Goal: Task Accomplishment & Management: Use online tool/utility

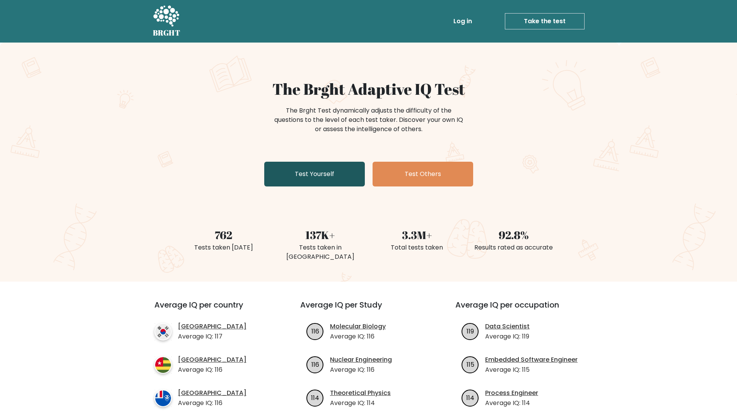
click at [327, 177] on link "Test Yourself" at bounding box center [314, 174] width 101 height 25
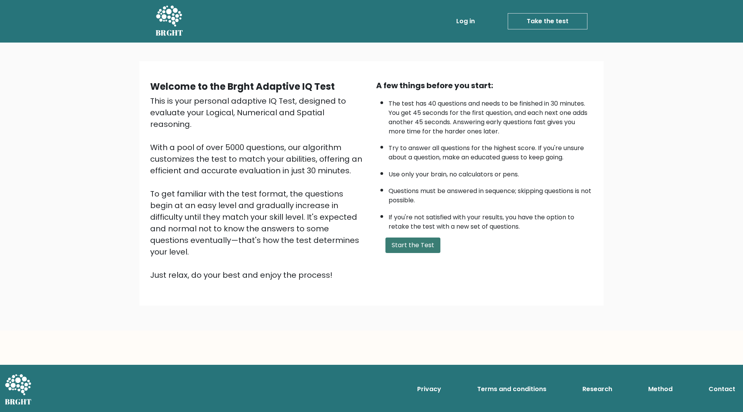
click at [397, 245] on button "Start the Test" at bounding box center [412, 245] width 55 height 15
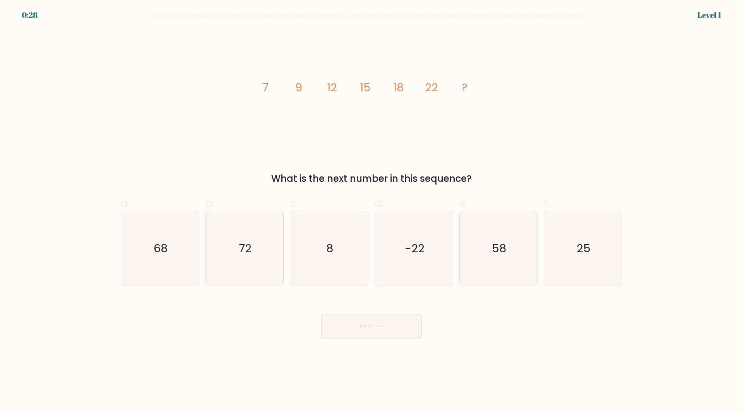
click at [653, 130] on form at bounding box center [371, 176] width 743 height 325
